Goal: Transaction & Acquisition: Purchase product/service

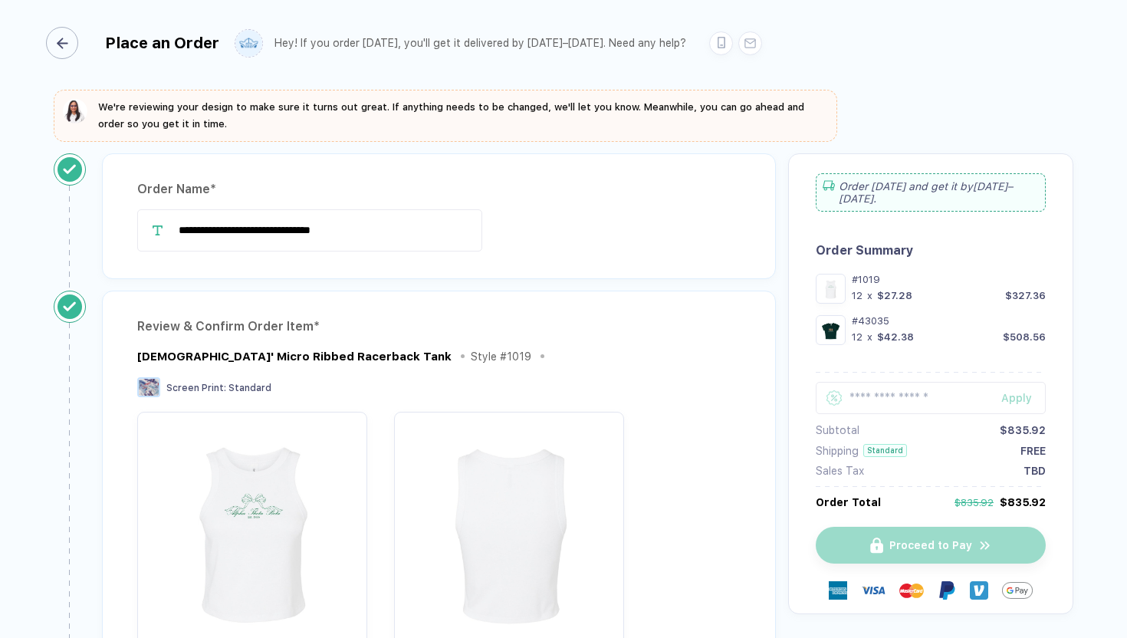
click at [73, 41] on div "button" at bounding box center [62, 43] width 32 height 32
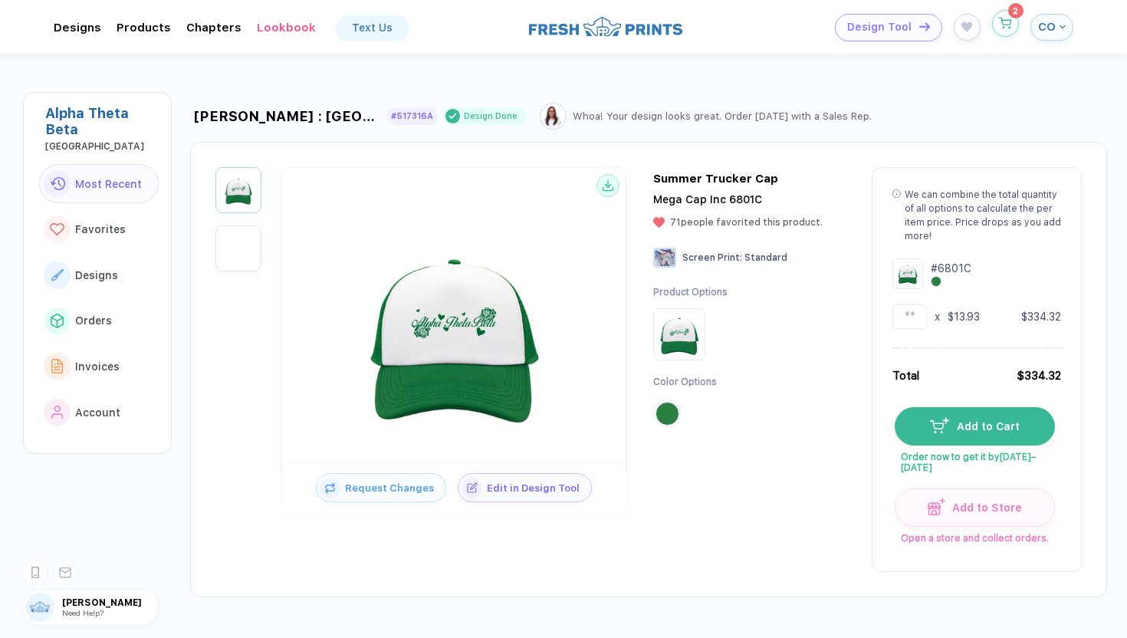
click at [1010, 15] on sup "2" at bounding box center [1015, 10] width 15 height 15
click at [1006, 38] on div "Design Tool 2 CO" at bounding box center [904, 28] width 340 height 28
click at [1006, 27] on icon "button" at bounding box center [1005, 23] width 13 height 11
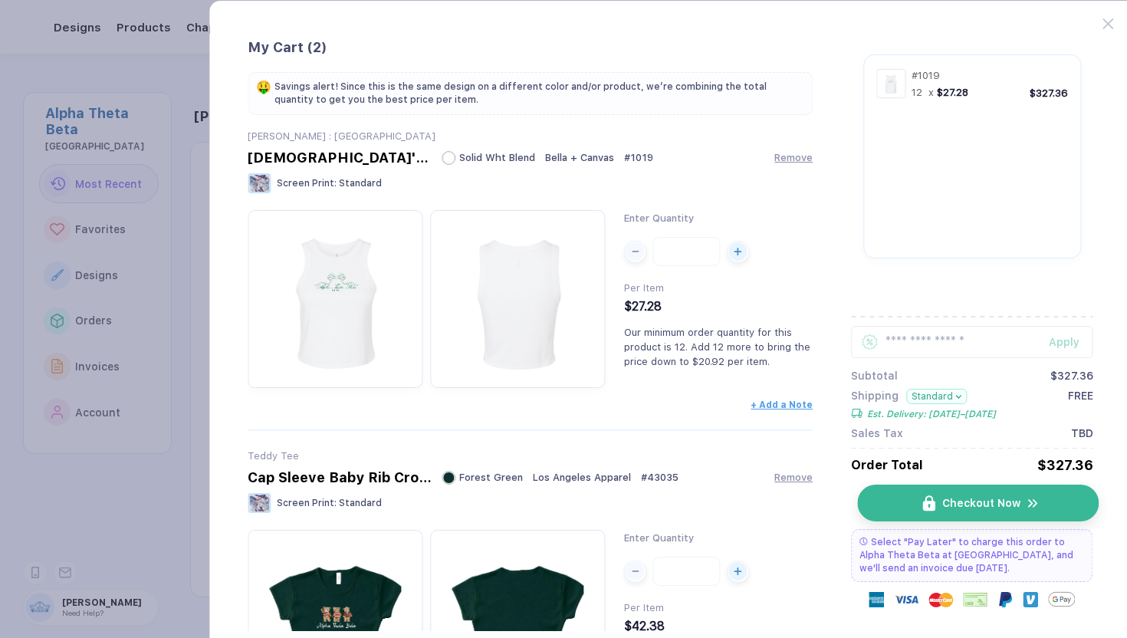
click at [880, 498] on button "Checkout Now" at bounding box center [977, 502] width 241 height 37
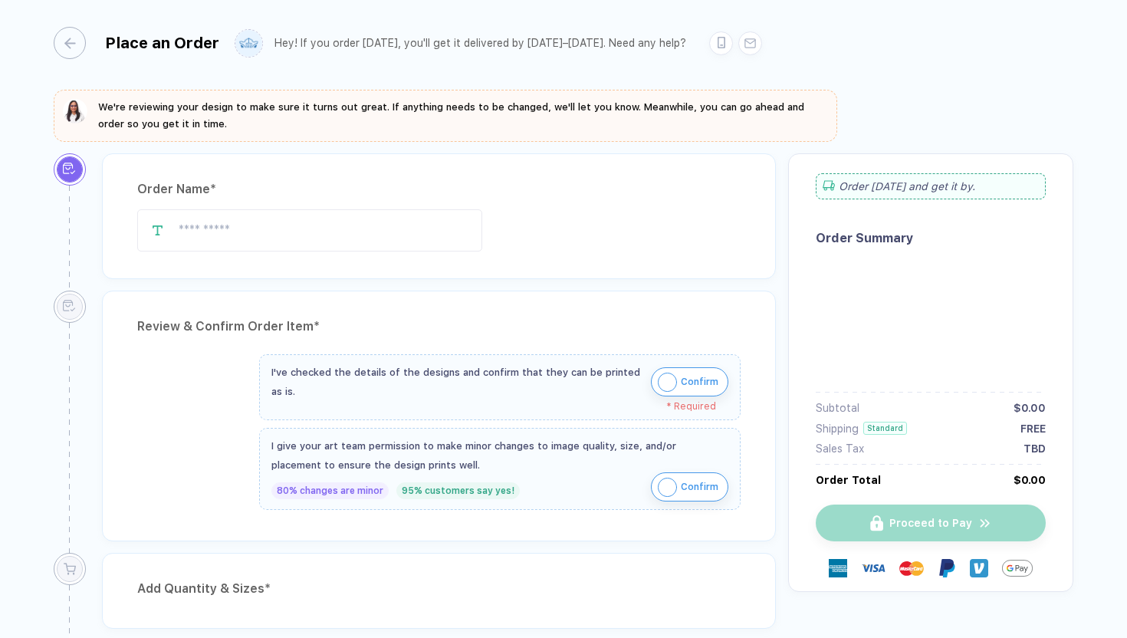
type input "**********"
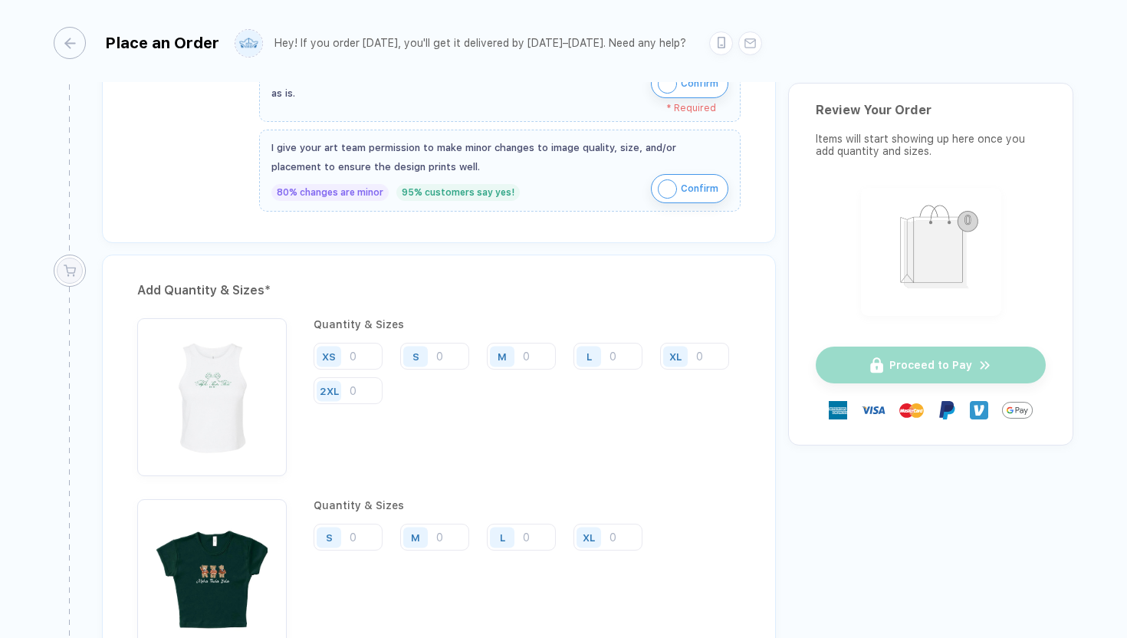
scroll to position [1030, 0]
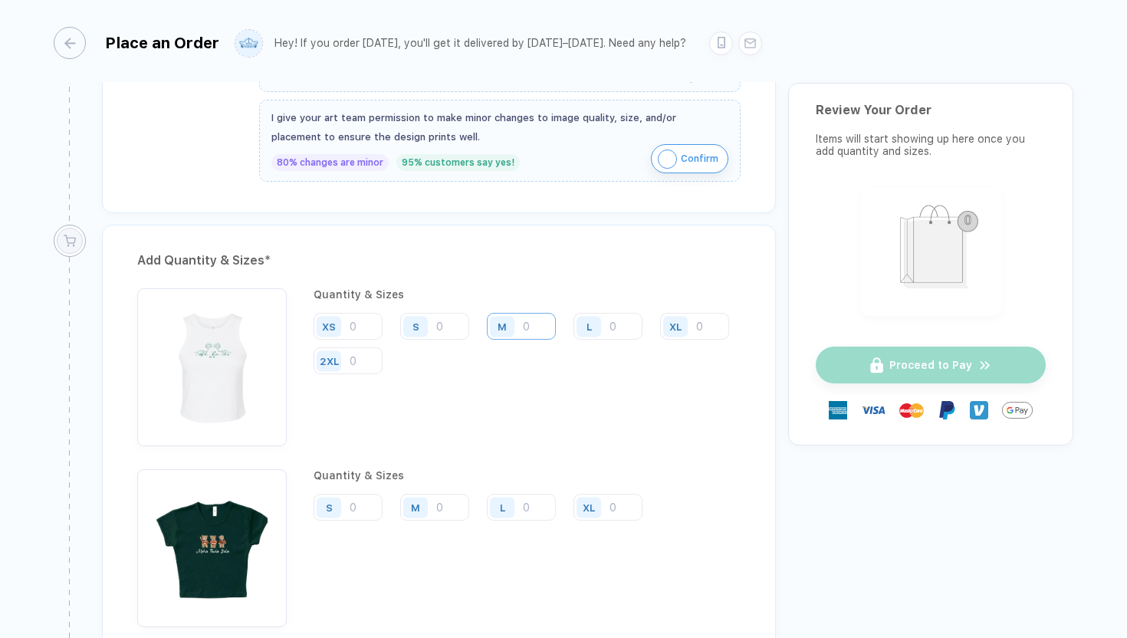
click at [534, 327] on input "number" at bounding box center [521, 326] width 69 height 27
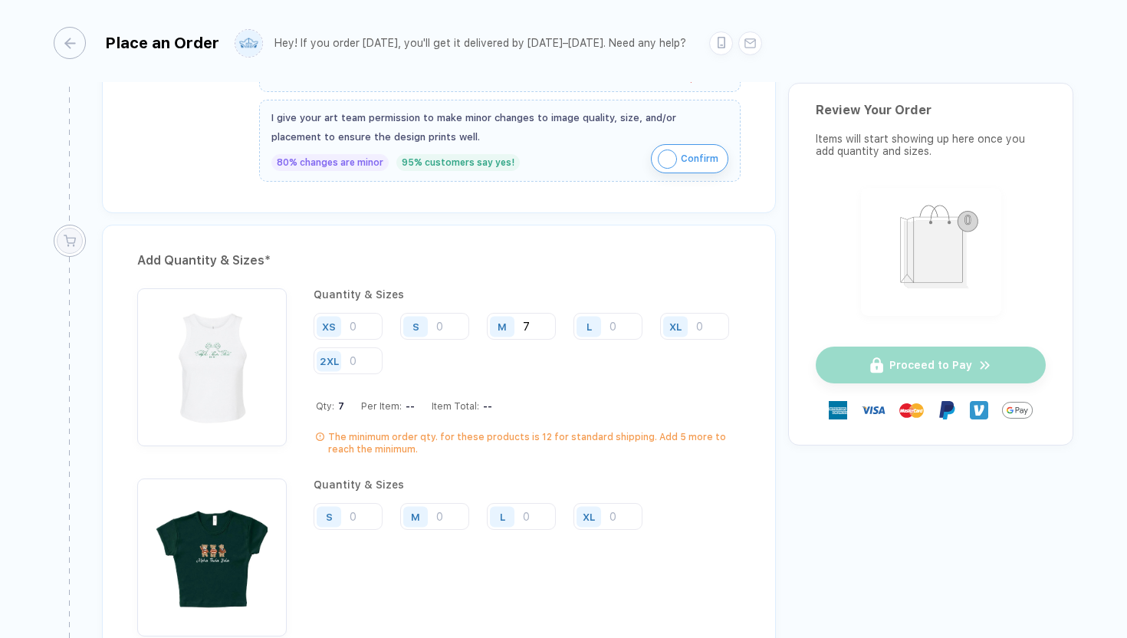
type input "7"
click at [660, 340] on input "number" at bounding box center [694, 326] width 69 height 27
type input "3"
click at [443, 325] on input "number" at bounding box center [434, 326] width 69 height 27
type input "1"
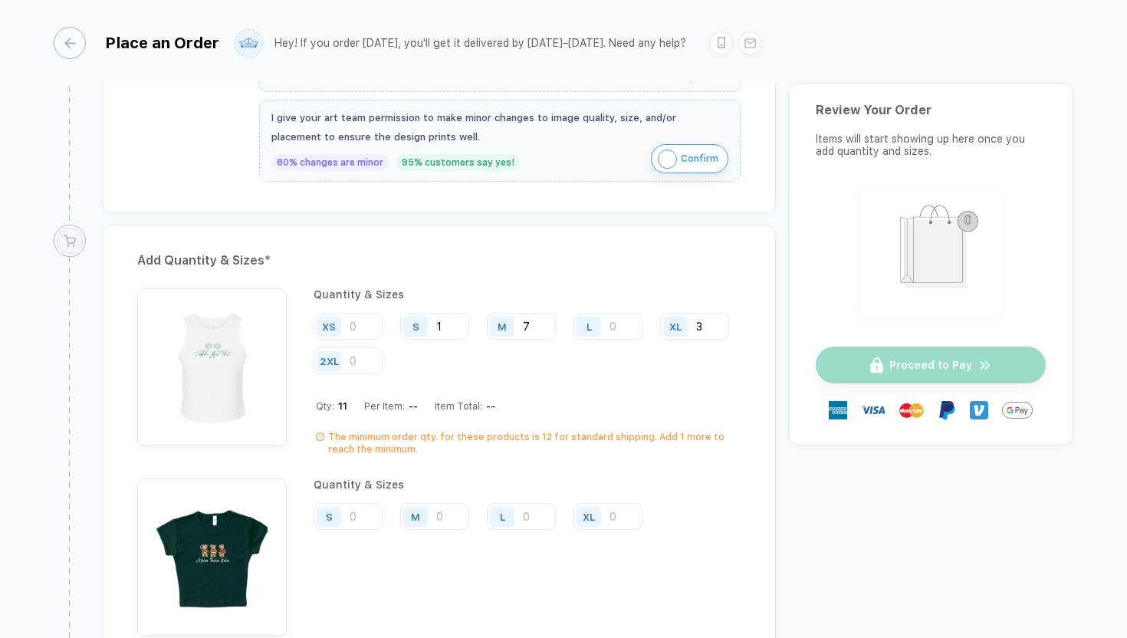
click at [606, 322] on div "L" at bounding box center [590, 326] width 35 height 27
click at [617, 322] on input "number" at bounding box center [607, 326] width 69 height 27
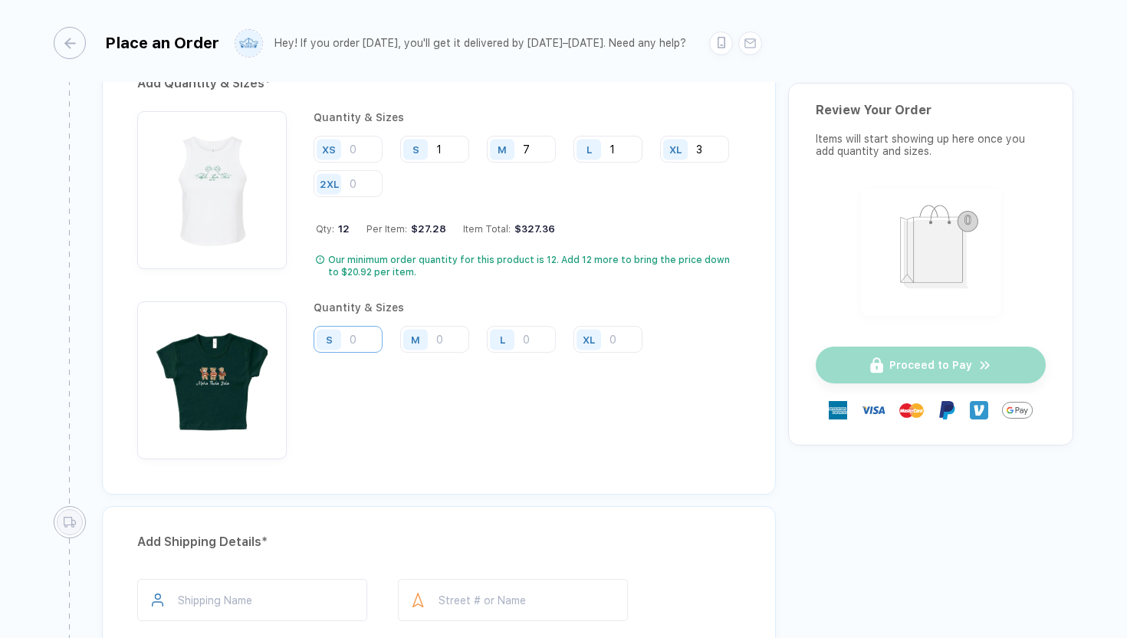
scroll to position [1228, 0]
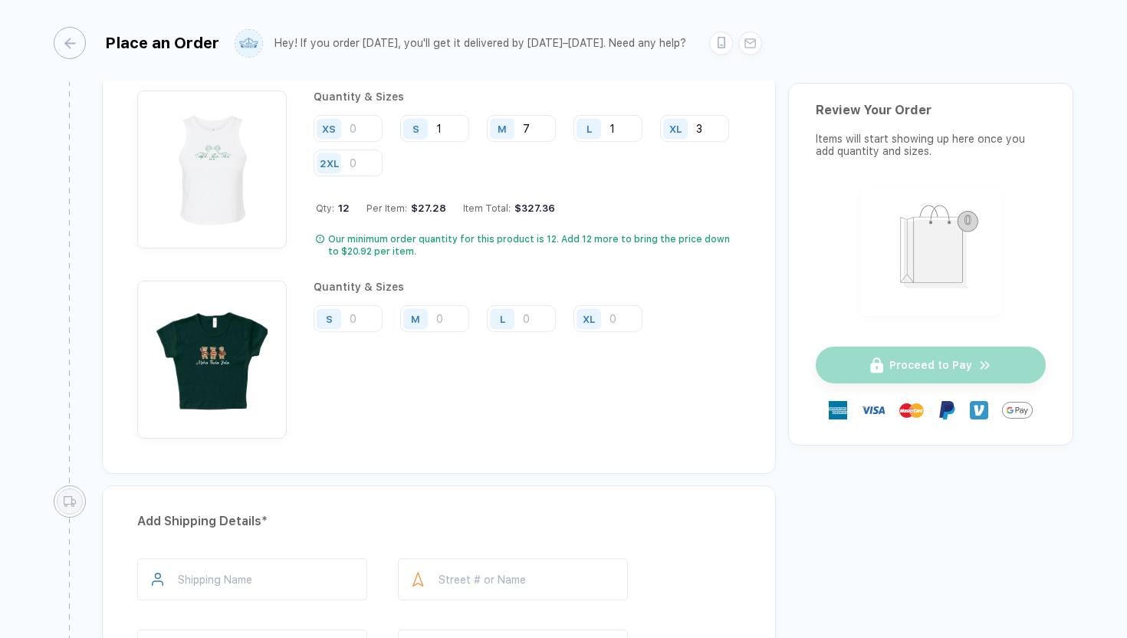
type input "1"
click at [446, 320] on input "number" at bounding box center [434, 318] width 69 height 27
type input "4"
click at [616, 317] on input "number" at bounding box center [607, 318] width 69 height 27
type input "3"
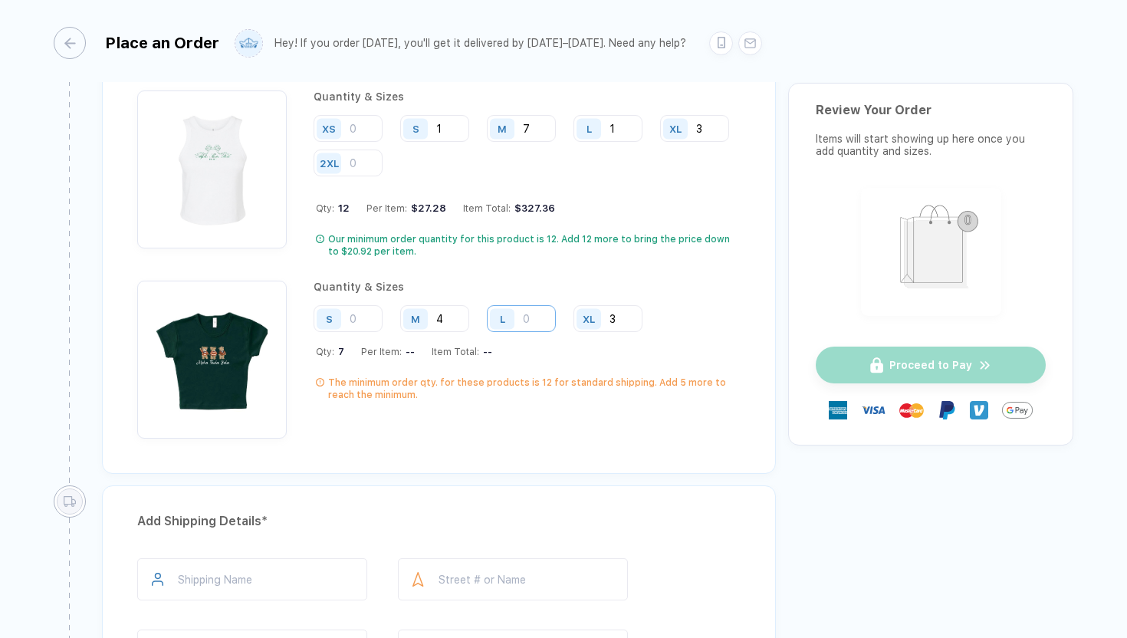
click at [533, 316] on input "number" at bounding box center [521, 318] width 69 height 27
type input "2"
click at [364, 326] on input "number" at bounding box center [348, 318] width 69 height 27
type input "1"
click at [446, 317] on input "4" at bounding box center [434, 318] width 69 height 27
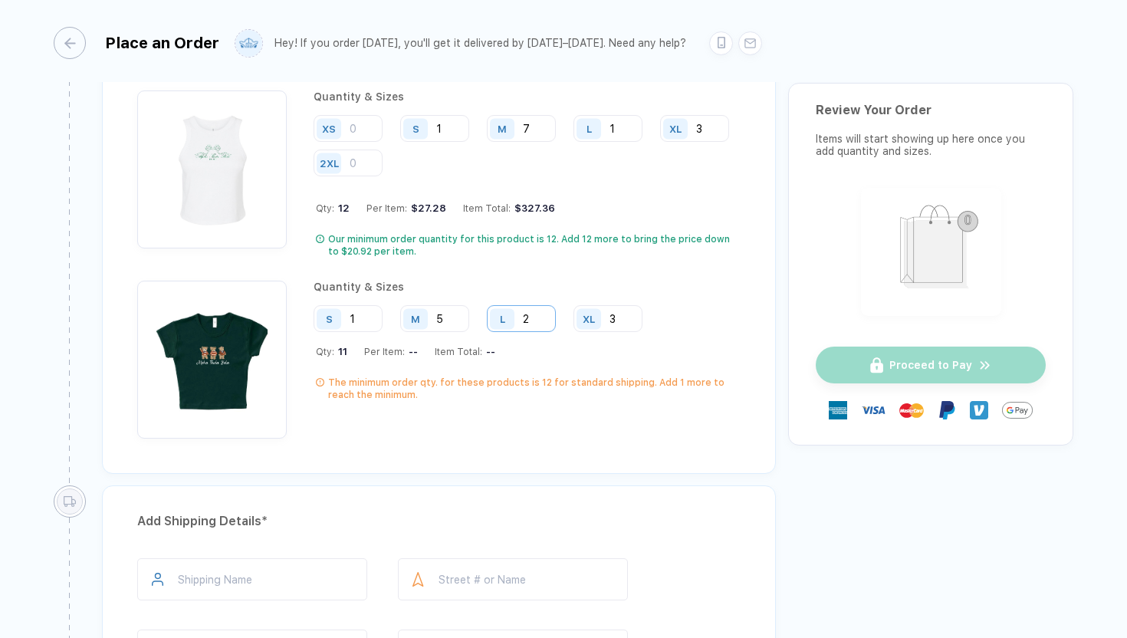
type input "5"
click at [534, 317] on input "2" at bounding box center [521, 318] width 69 height 27
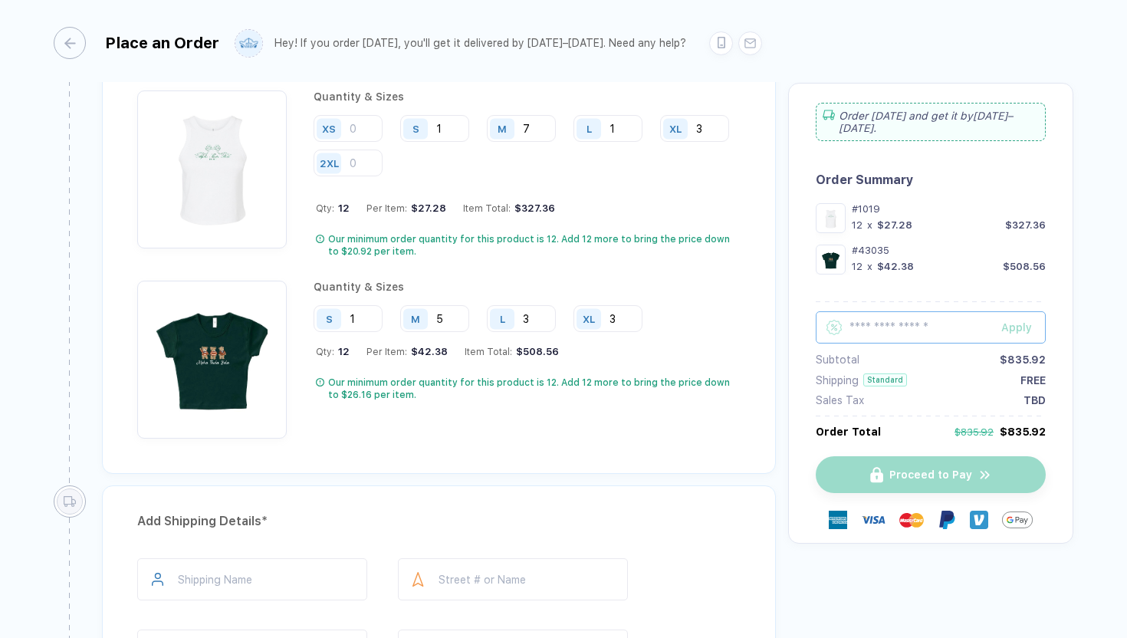
type input "3"
click at [901, 320] on input "text" at bounding box center [931, 327] width 230 height 32
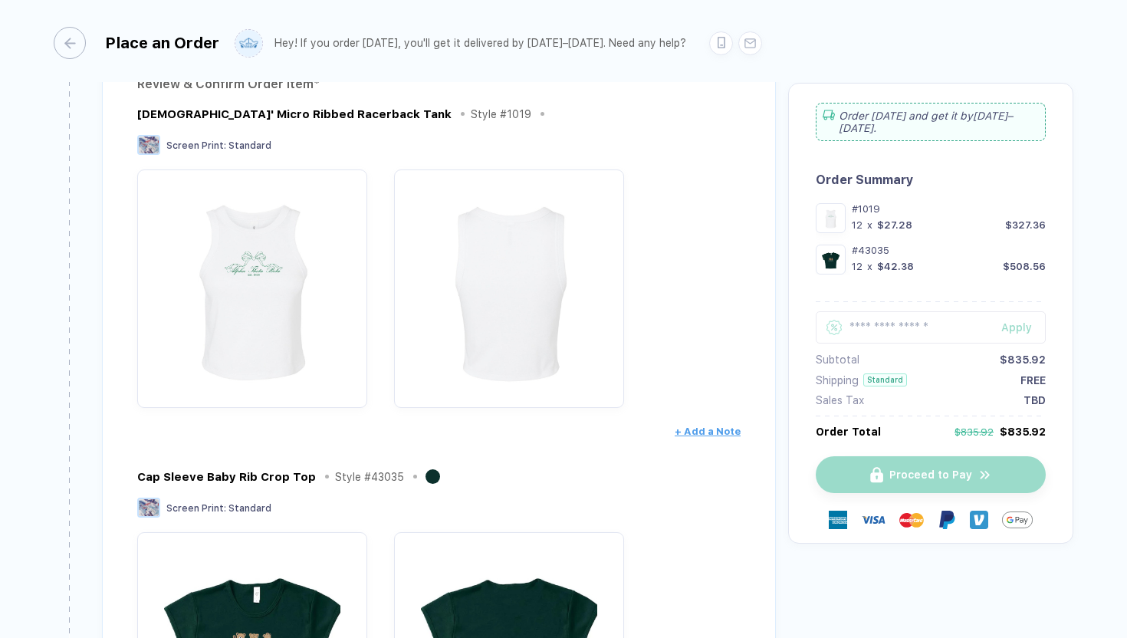
scroll to position [0, 0]
